Goal: Check status: Check status

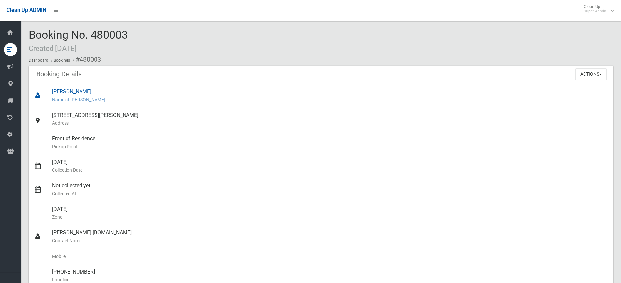
scroll to position [33, 0]
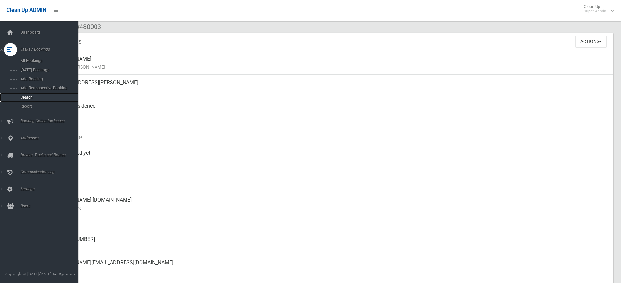
click at [28, 95] on span "Search" at bounding box center [48, 97] width 59 height 5
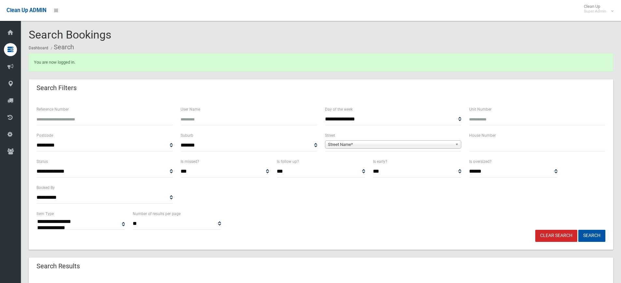
select select
click at [133, 117] on input "Reference Number" at bounding box center [105, 119] width 136 height 12
type input "******"
click at [579, 230] on button "Search" at bounding box center [592, 236] width 27 height 12
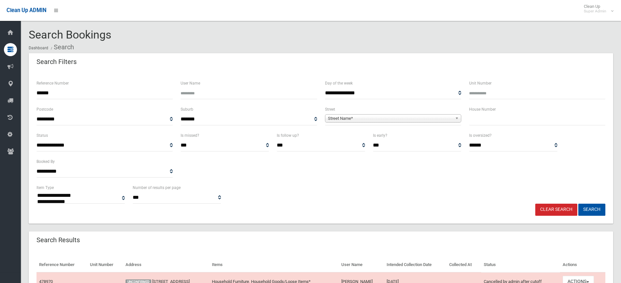
select select
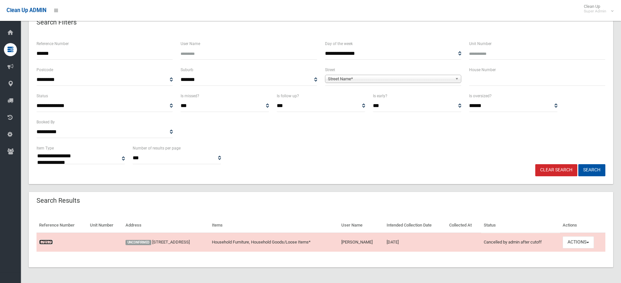
click at [46, 242] on link "478970" at bounding box center [46, 241] width 14 height 5
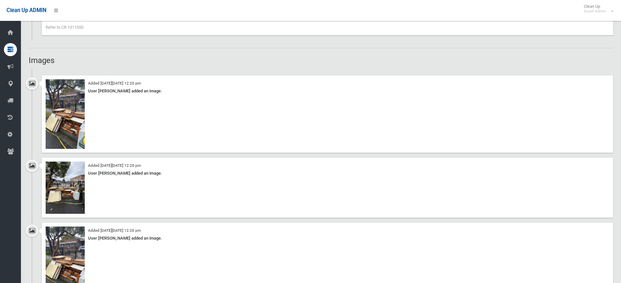
scroll to position [587, 0]
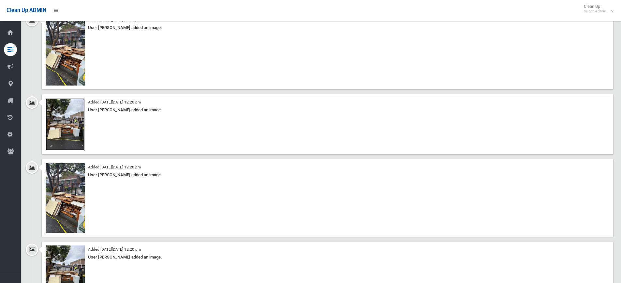
click at [72, 129] on img at bounding box center [65, 124] width 39 height 52
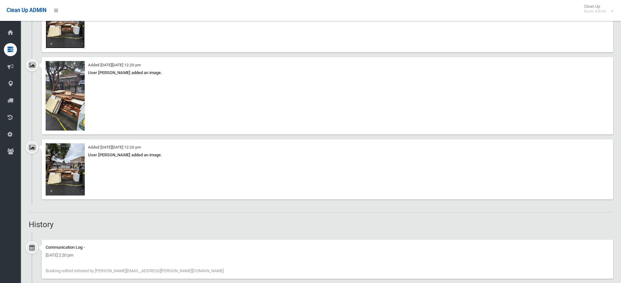
scroll to position [609, 0]
